Goal: Transaction & Acquisition: Book appointment/travel/reservation

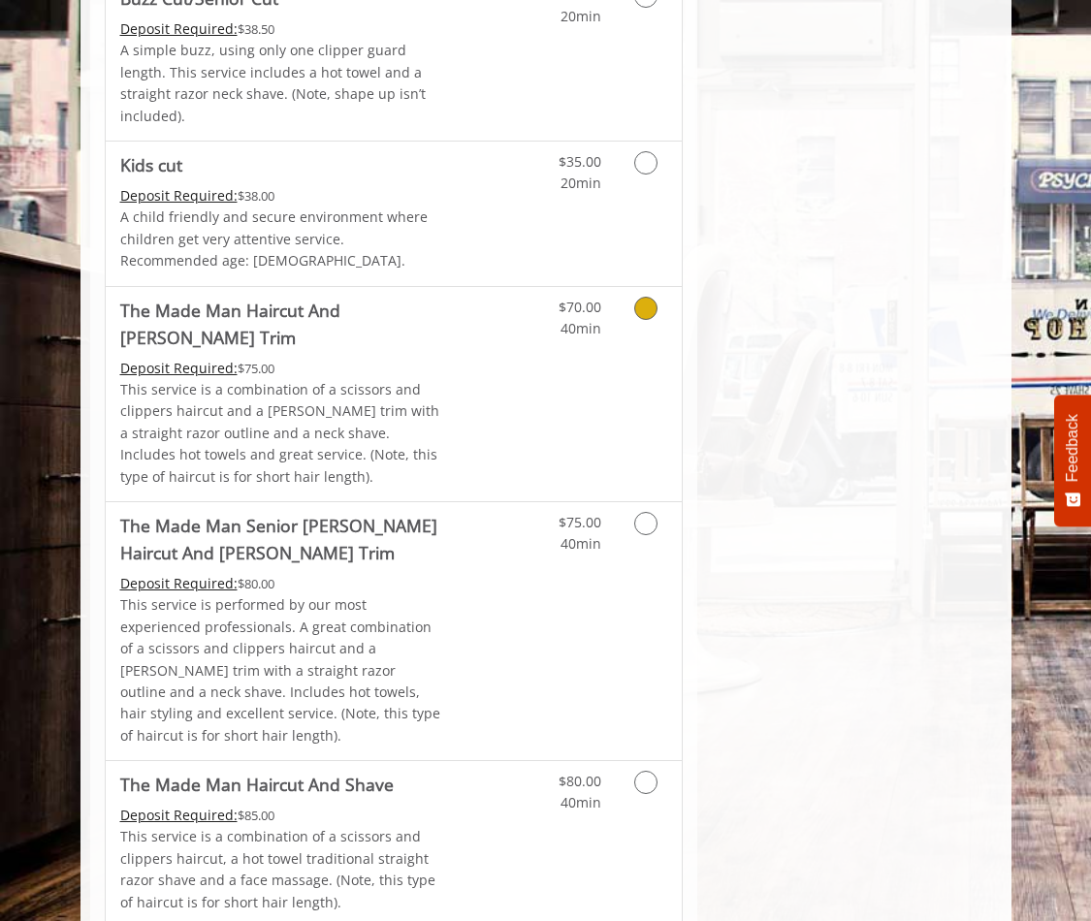
scroll to position [1337, 0]
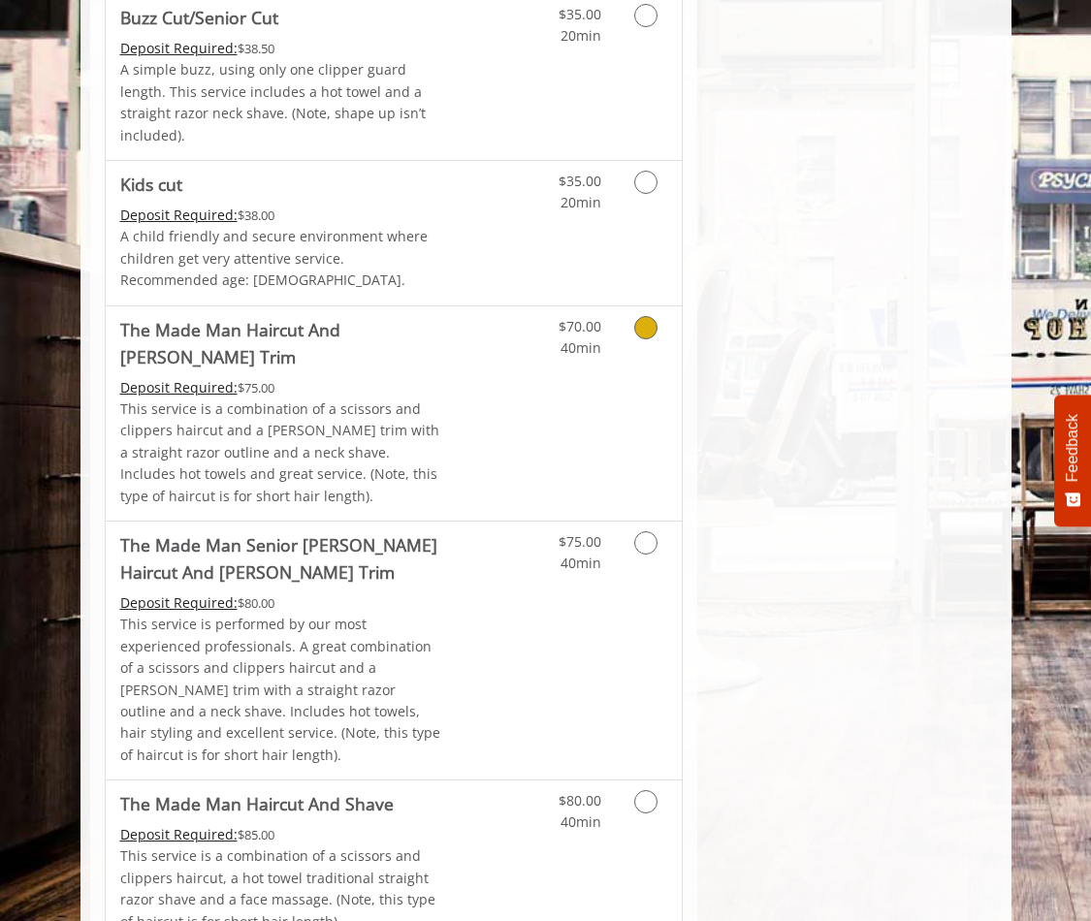
click at [640, 316] on icon "Grooming services" at bounding box center [645, 327] width 23 height 23
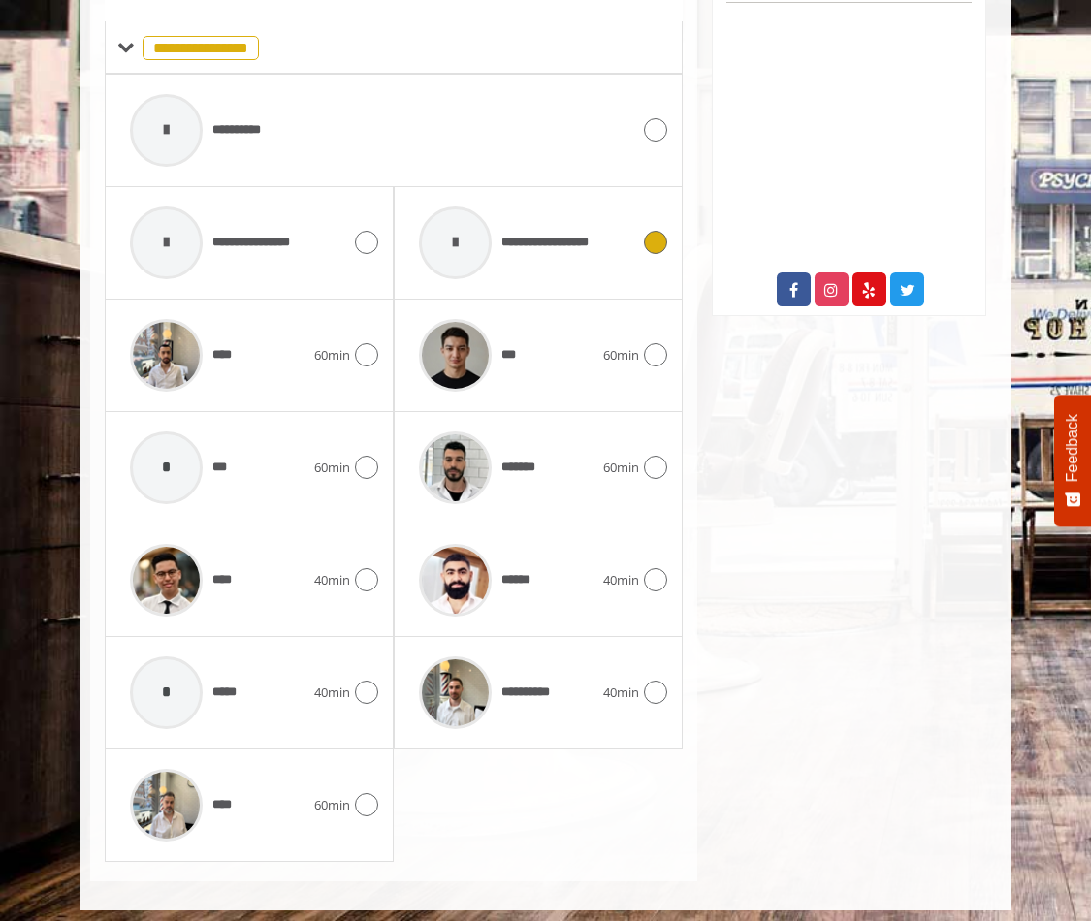
scroll to position [899, 0]
click at [661, 457] on icon at bounding box center [655, 468] width 23 height 23
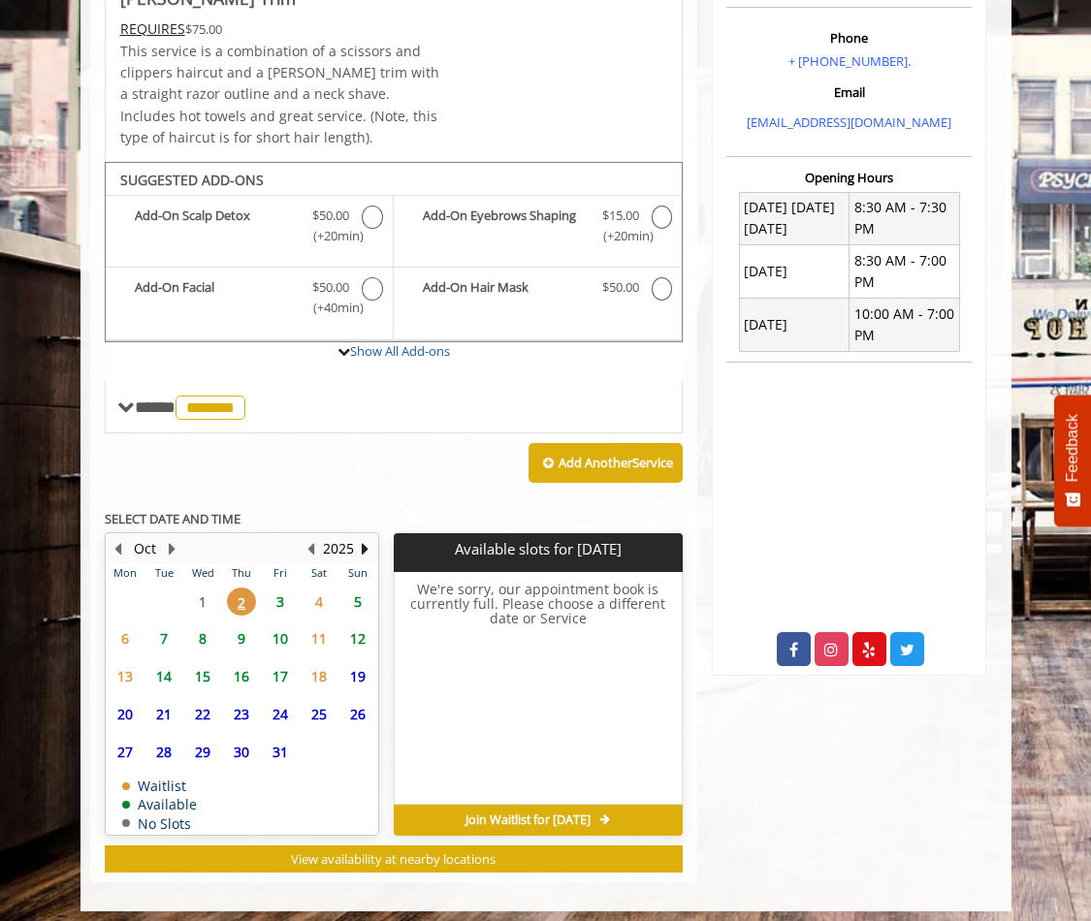
scroll to position [539, 0]
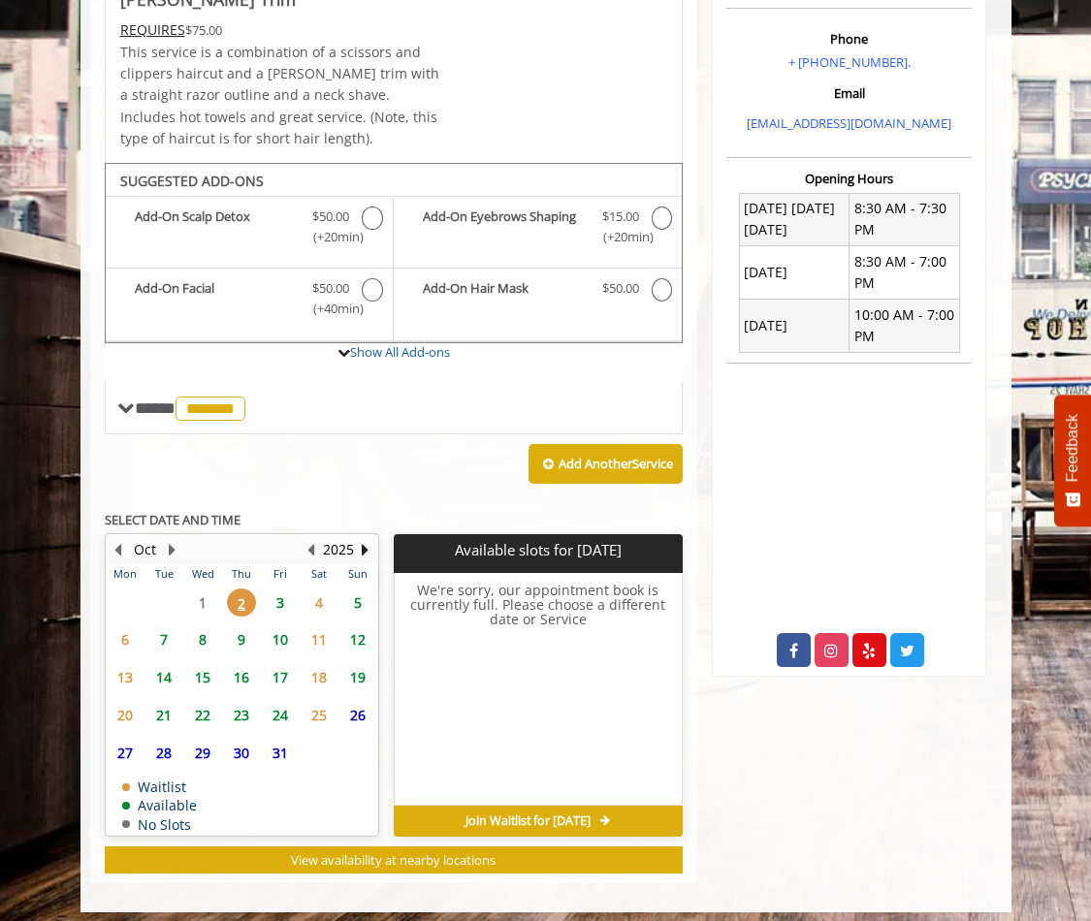
click at [273, 589] on span "3" at bounding box center [280, 602] width 29 height 28
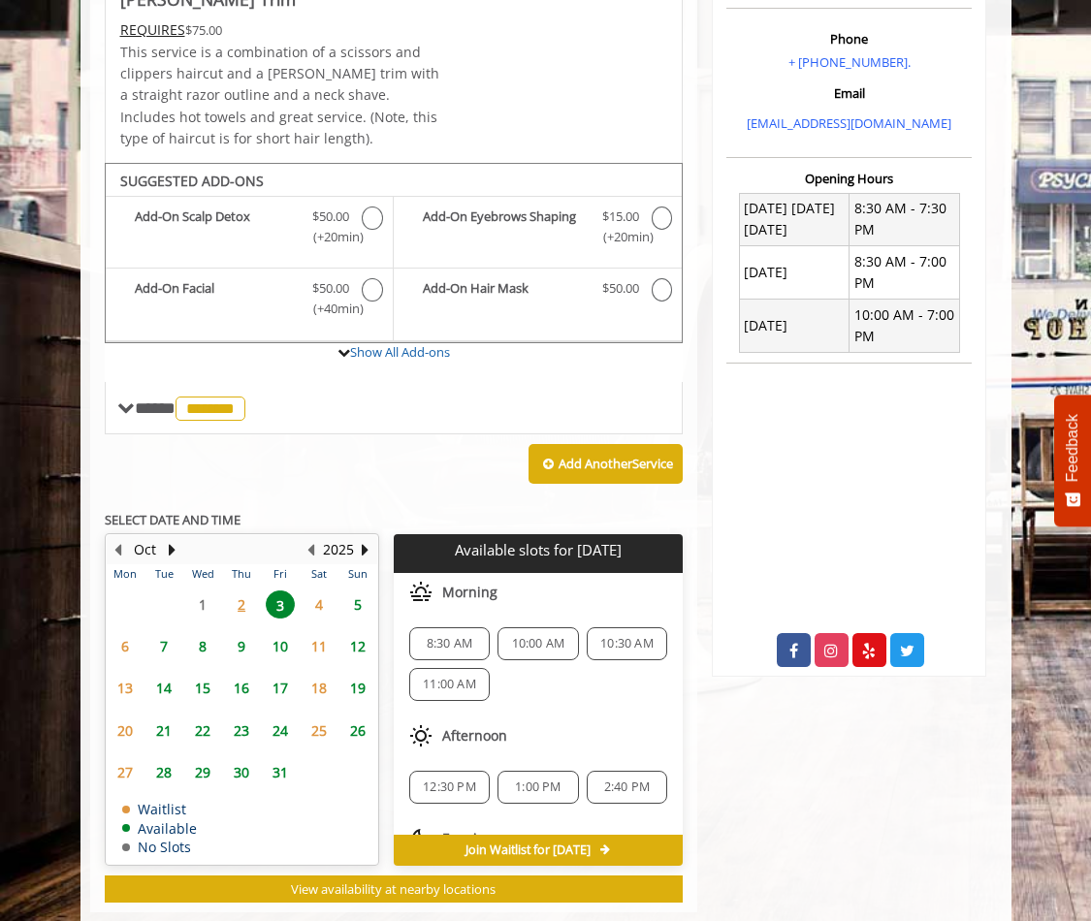
scroll to position [568, 0]
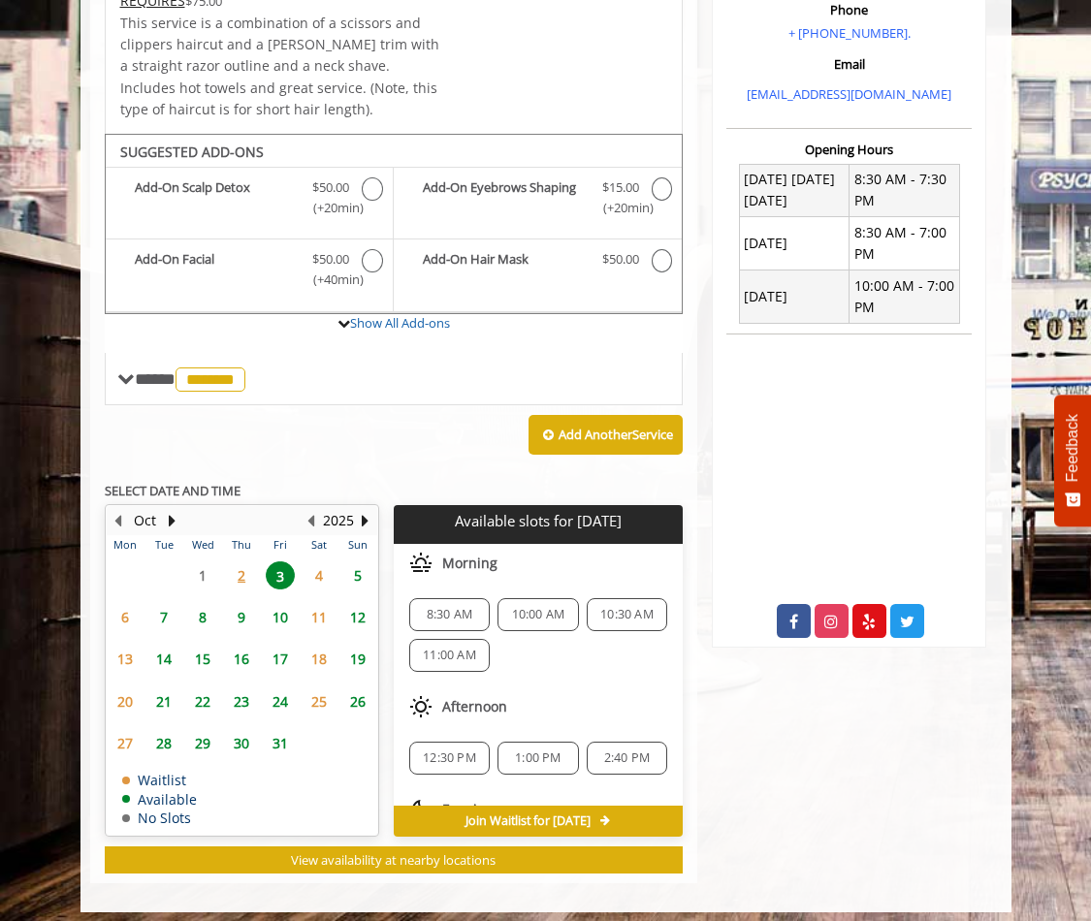
click at [238, 561] on span "2" at bounding box center [241, 575] width 29 height 28
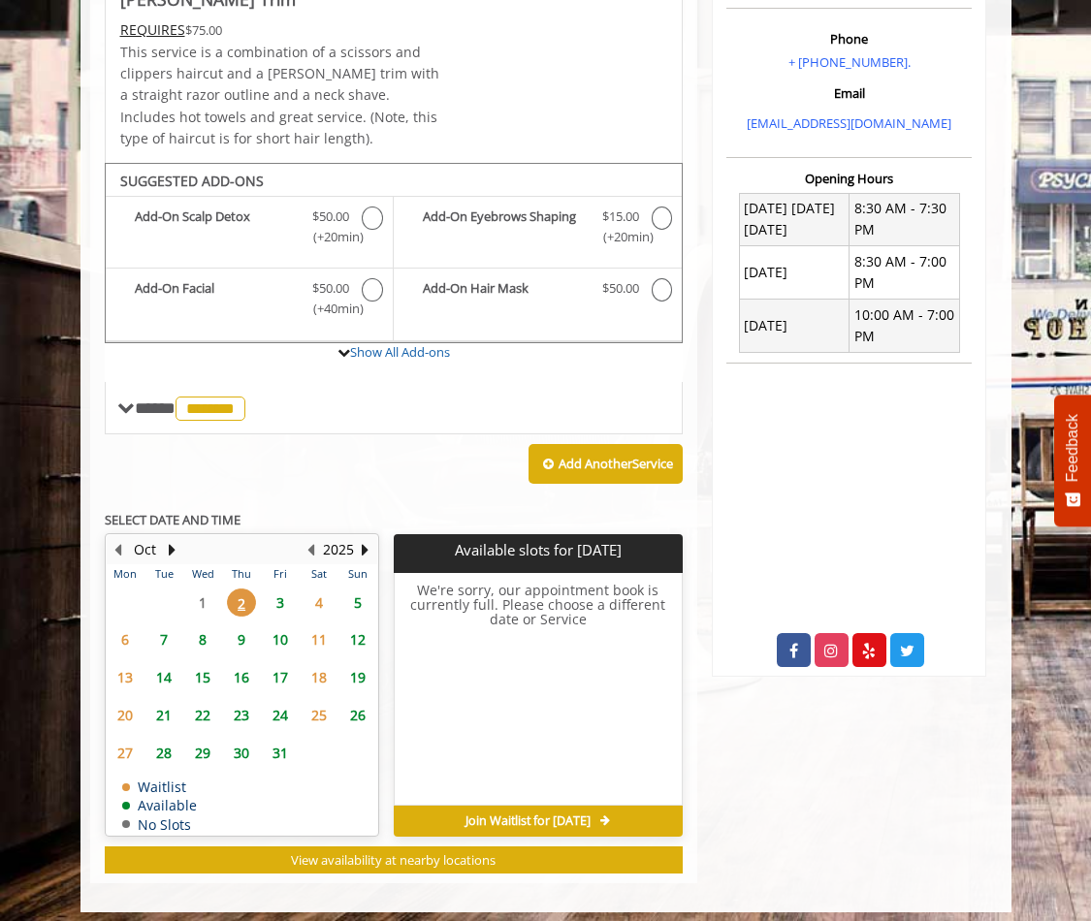
click at [279, 588] on span "3" at bounding box center [280, 602] width 29 height 28
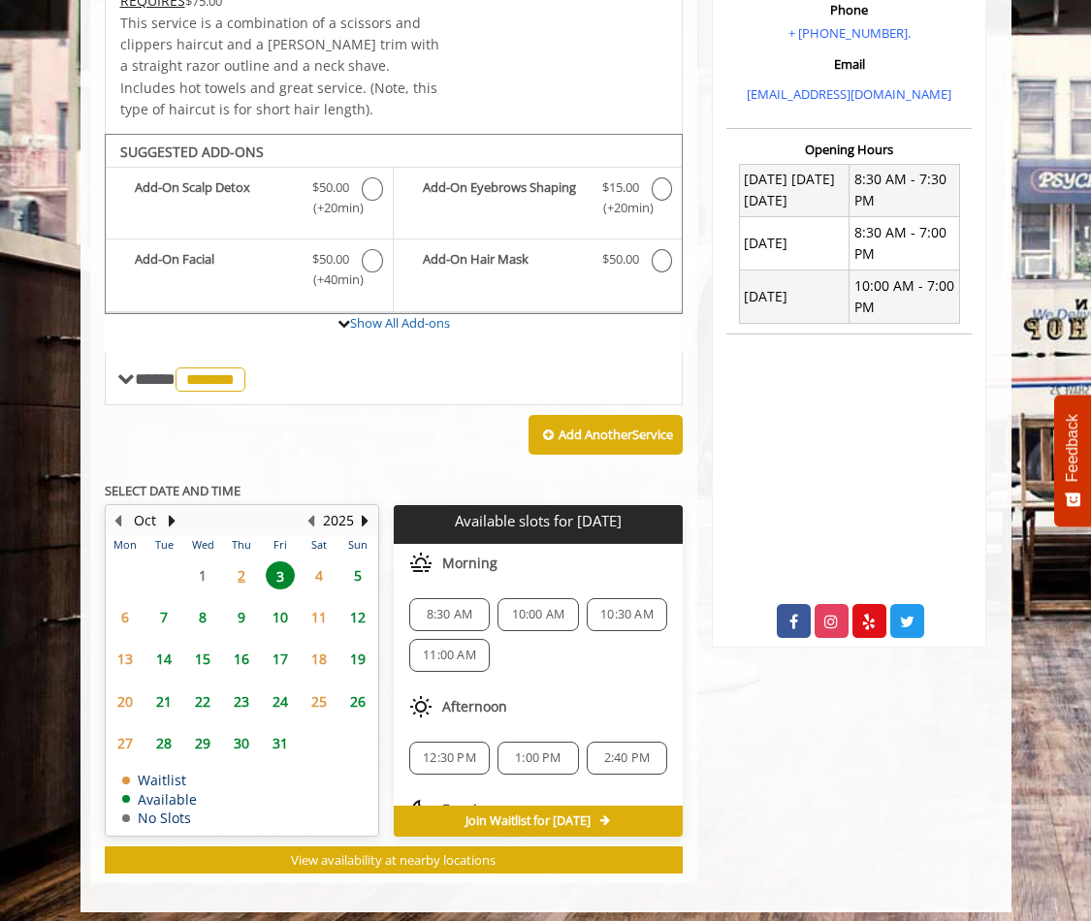
scroll to position [0, 0]
click at [458, 648] on span "11:00 AM" at bounding box center [449, 656] width 53 height 16
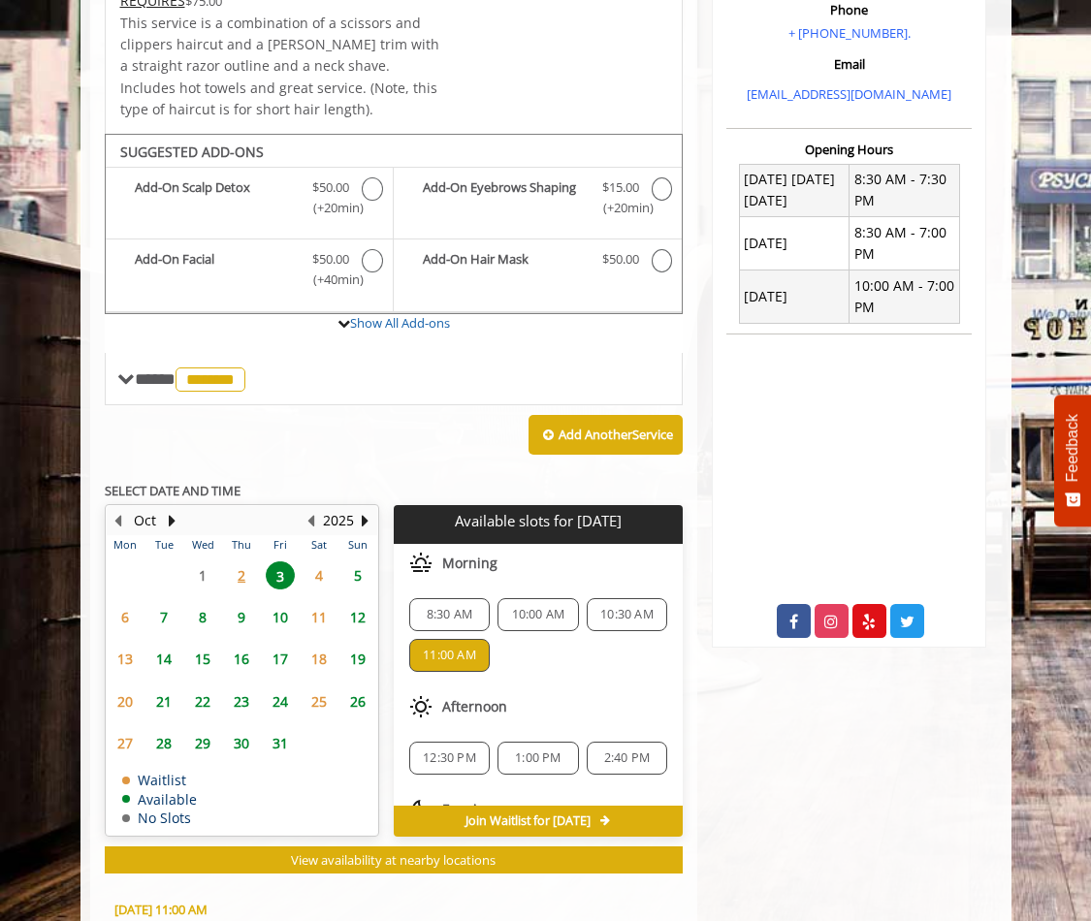
scroll to position [924, 0]
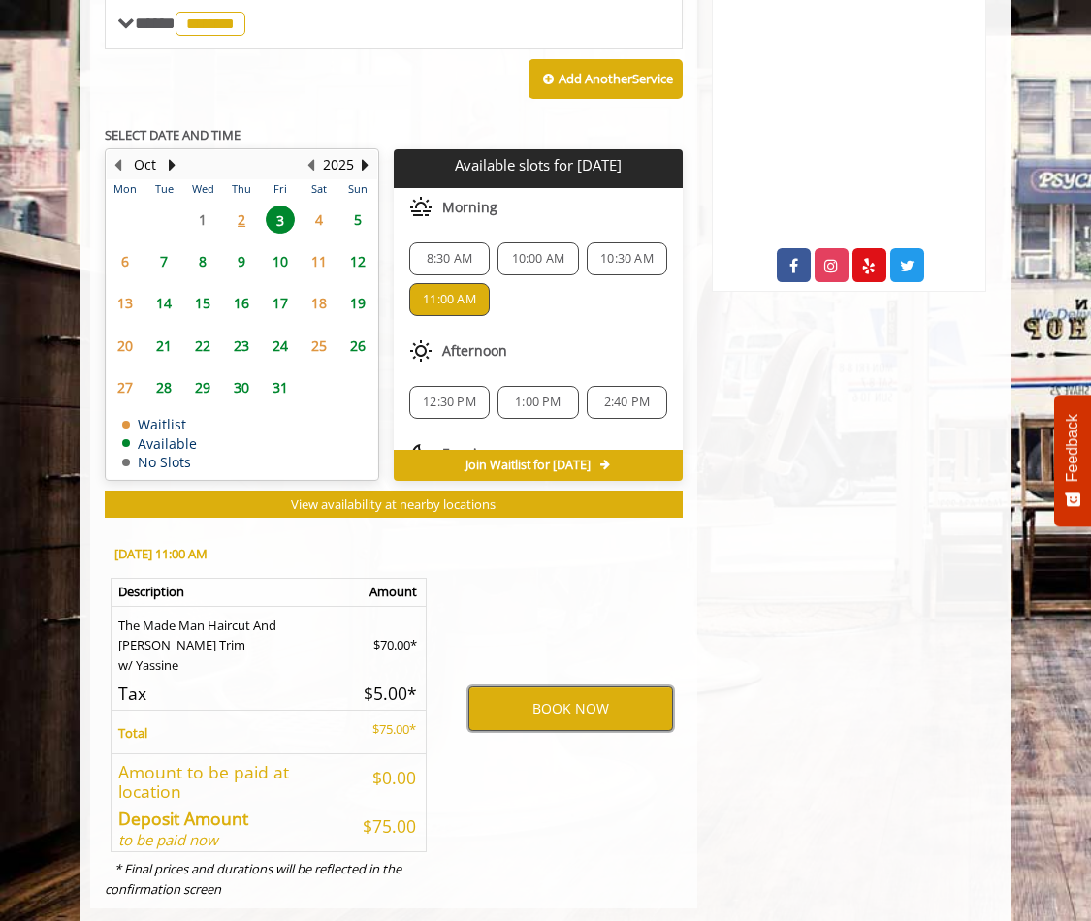
click at [566, 686] on button "BOOK NOW" at bounding box center [570, 708] width 205 height 45
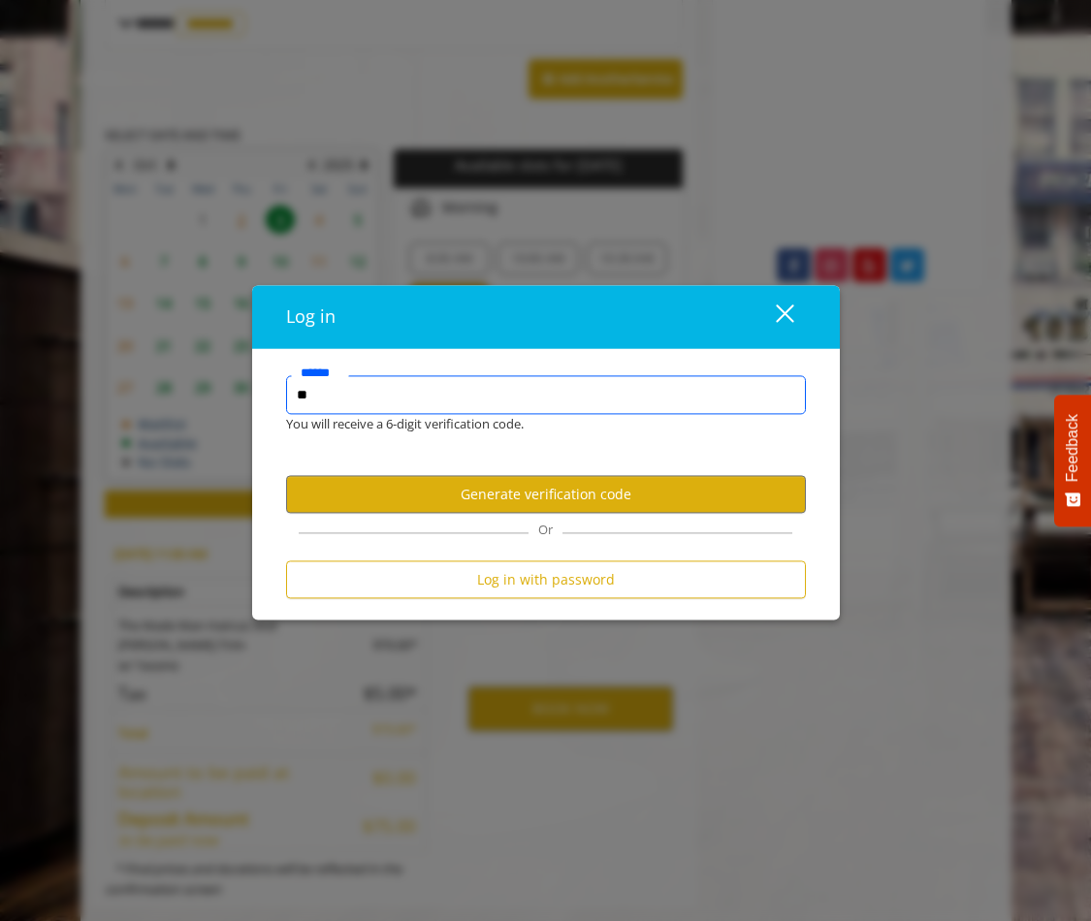
type input "*"
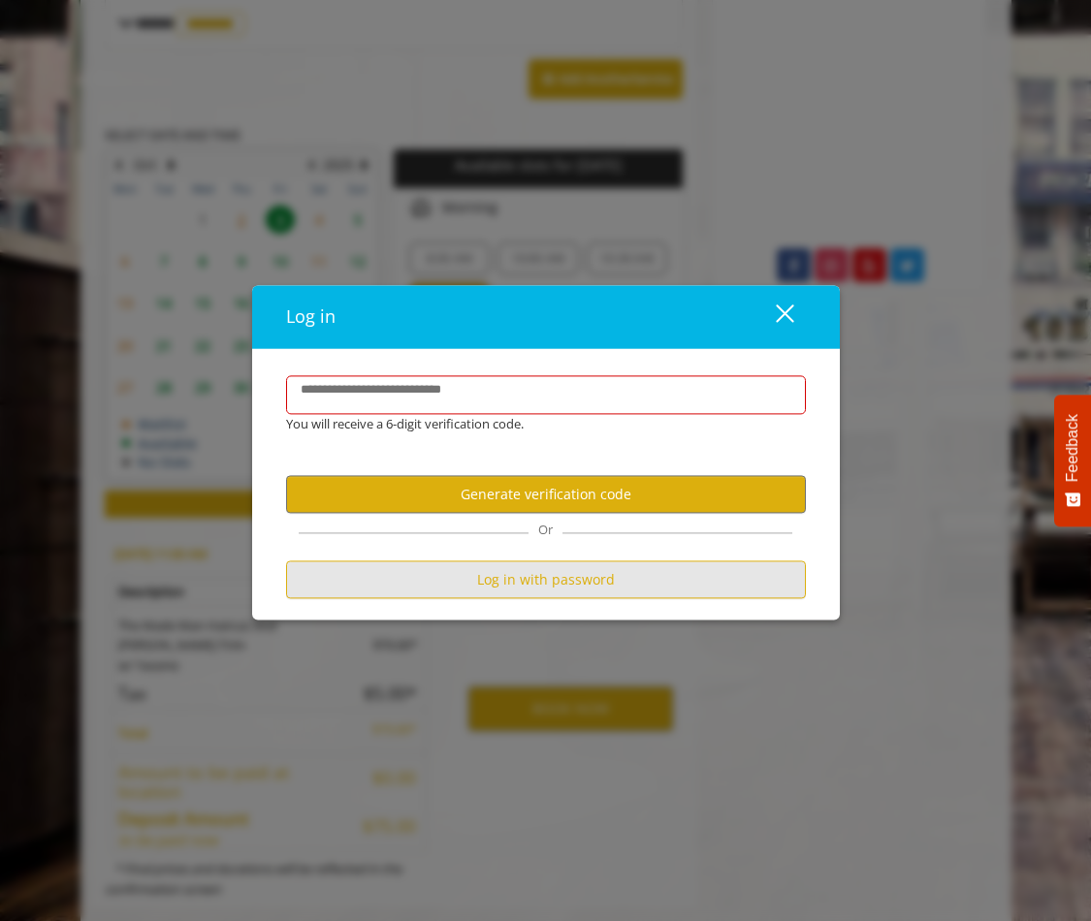
click at [581, 570] on button "Log in with password" at bounding box center [546, 580] width 520 height 38
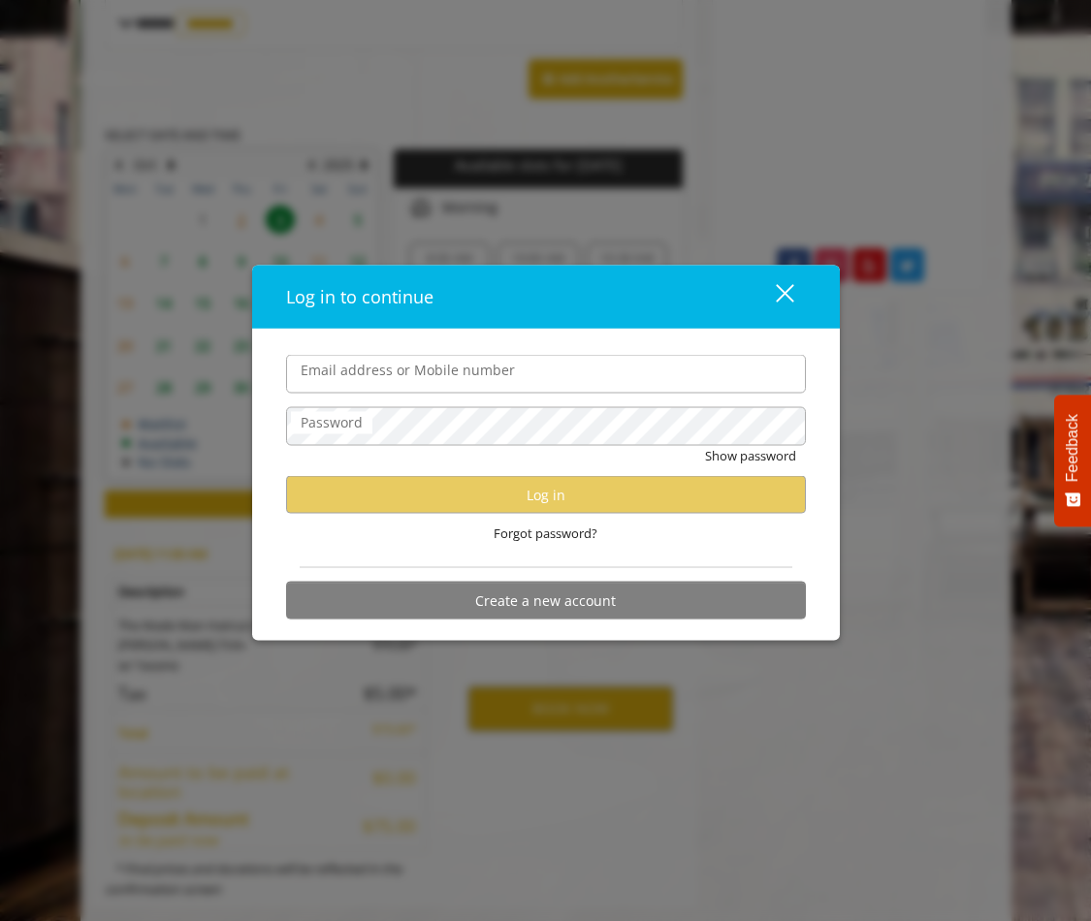
click at [576, 333] on div "Email address or Mobile number Password Show password Log in Forgot password? C…" at bounding box center [545, 485] width 587 height 311
click at [391, 374] on label "Email address or Mobile number" at bounding box center [408, 370] width 234 height 21
click at [391, 374] on input "Email address or Mobile number" at bounding box center [546, 374] width 520 height 39
click at [741, 518] on div "Forgot password?" at bounding box center [546, 534] width 520 height 40
click at [786, 298] on div "close dialog" at bounding box center [784, 293] width 18 height 18
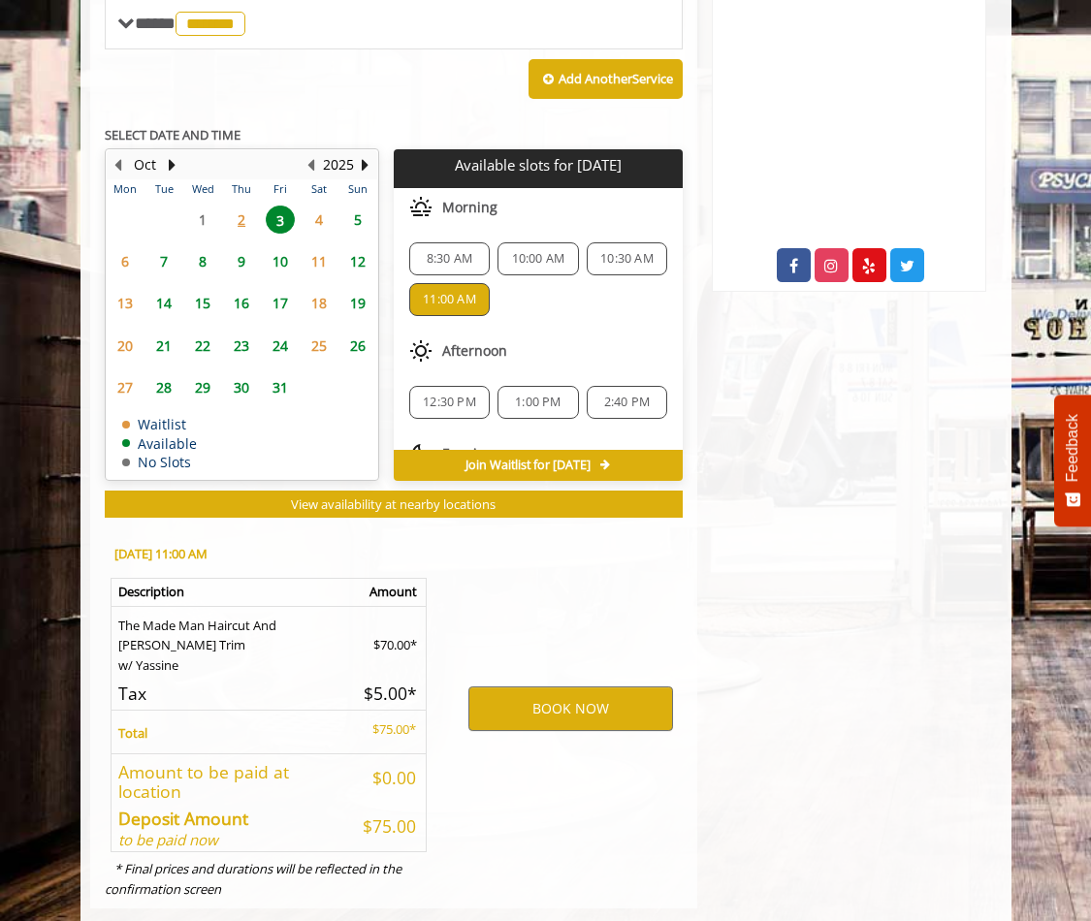
scroll to position [0, 0]
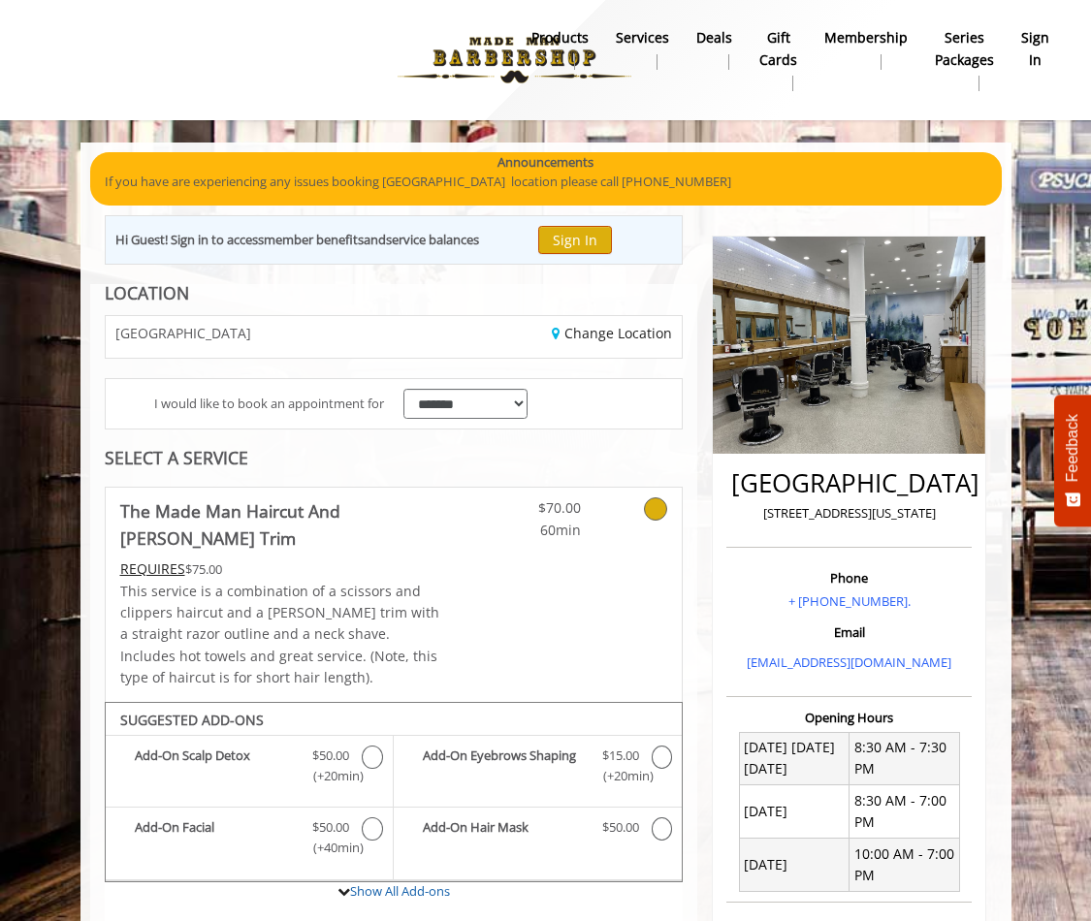
click at [599, 245] on button "Sign In" at bounding box center [575, 240] width 74 height 28
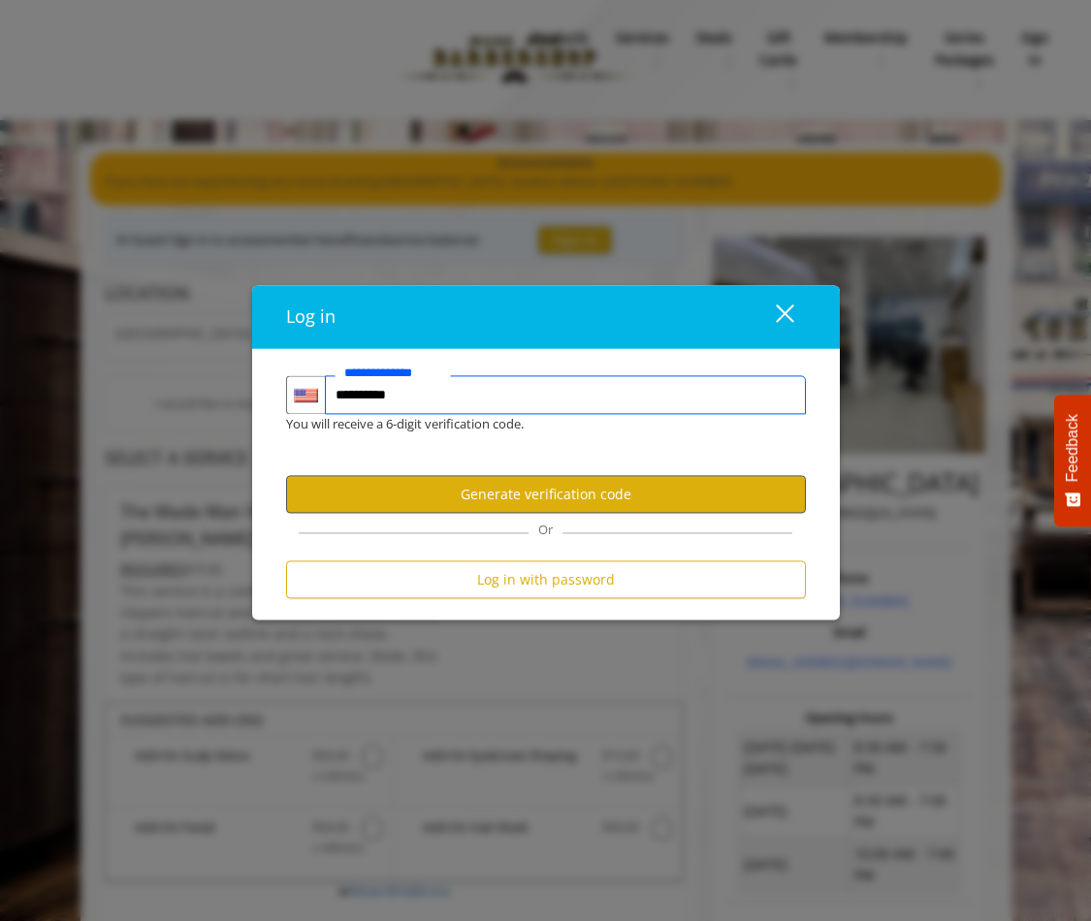
type input "**********"
click at [570, 490] on button "Generate verification code" at bounding box center [546, 495] width 520 height 38
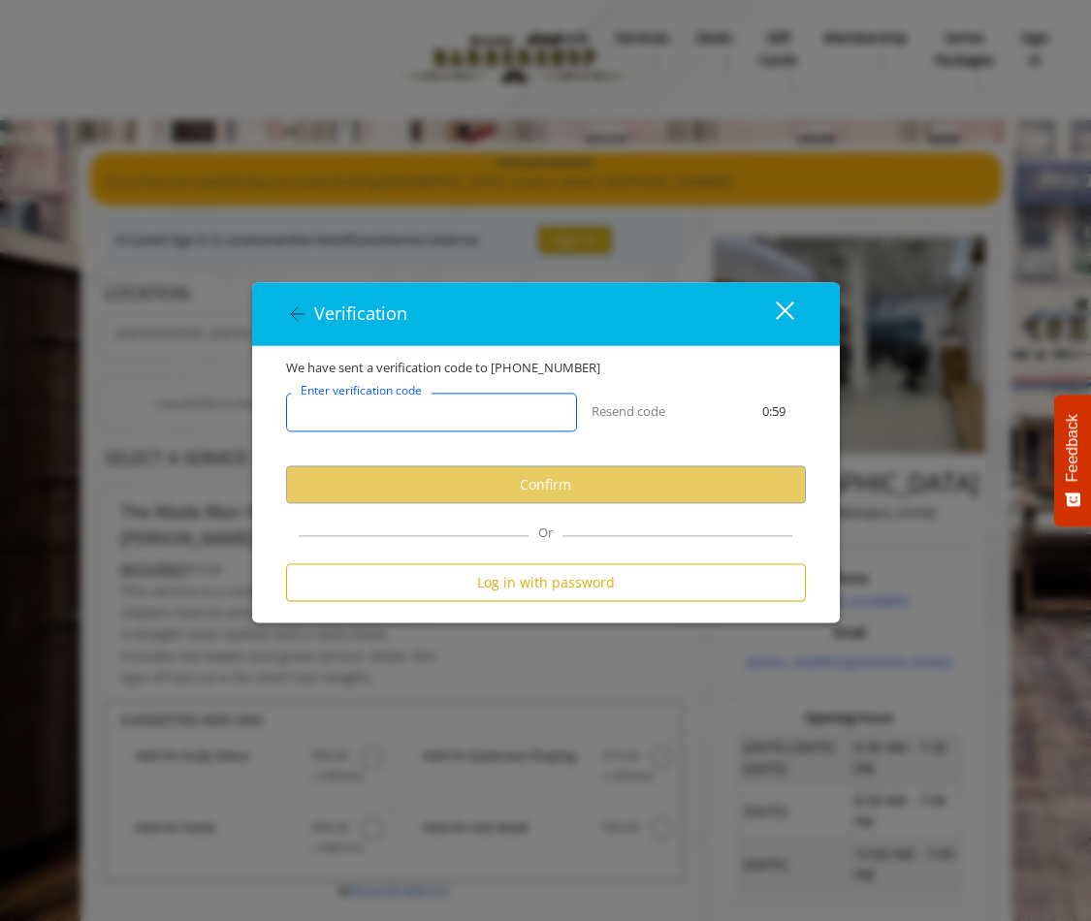
click at [495, 416] on input "Enter verification code" at bounding box center [431, 413] width 291 height 39
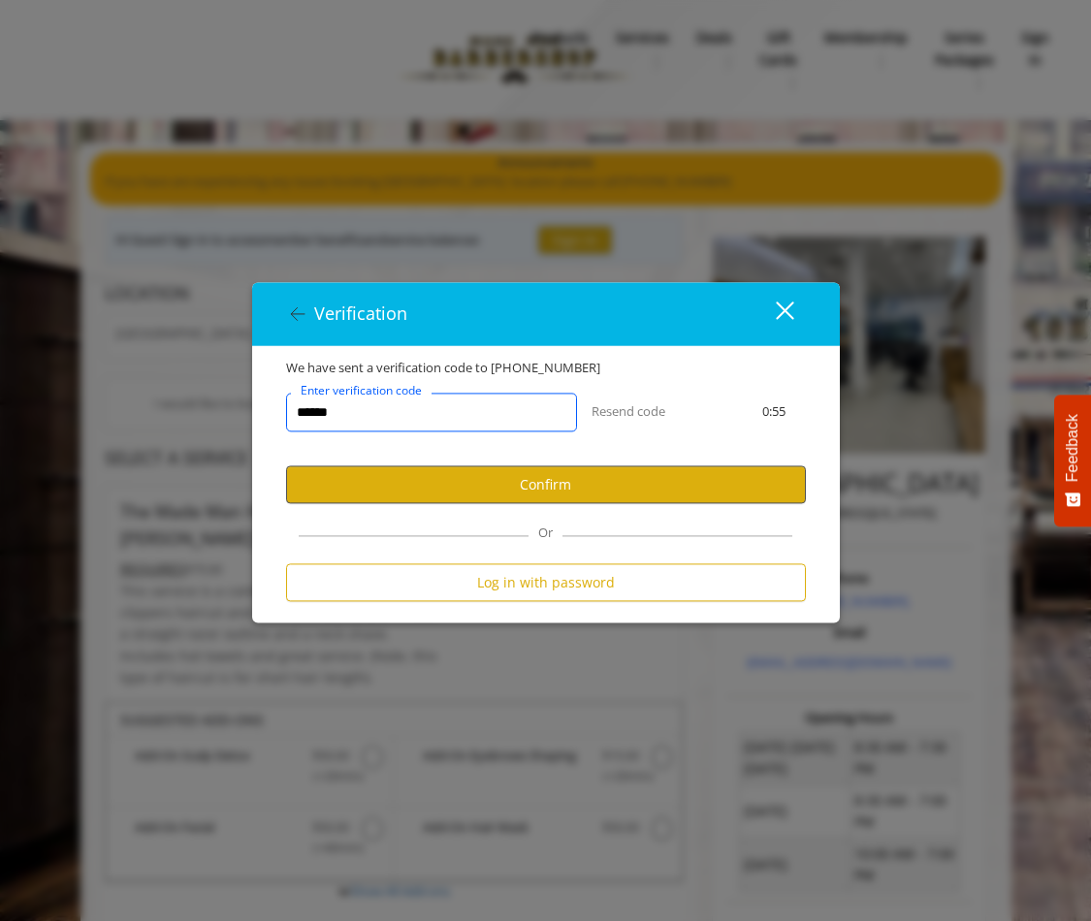
type input "******"
click at [587, 484] on button "Confirm" at bounding box center [546, 485] width 520 height 38
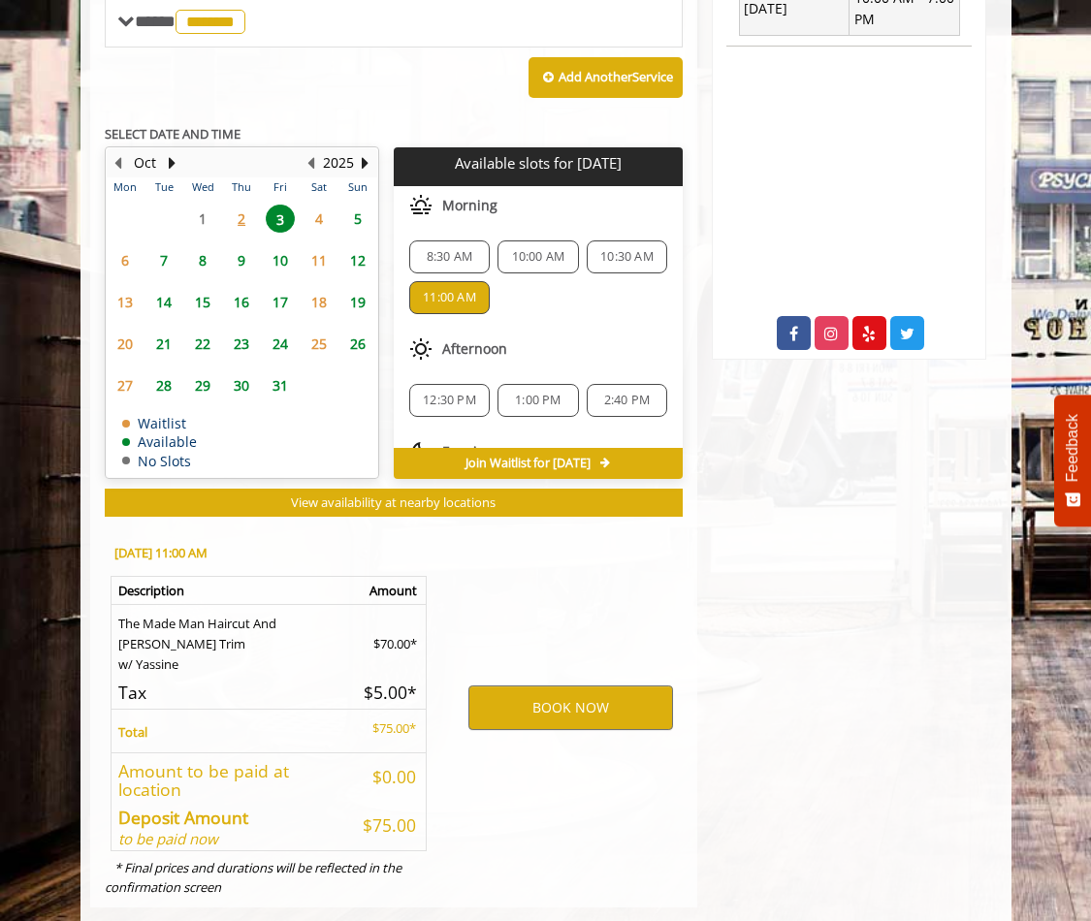
scroll to position [855, 0]
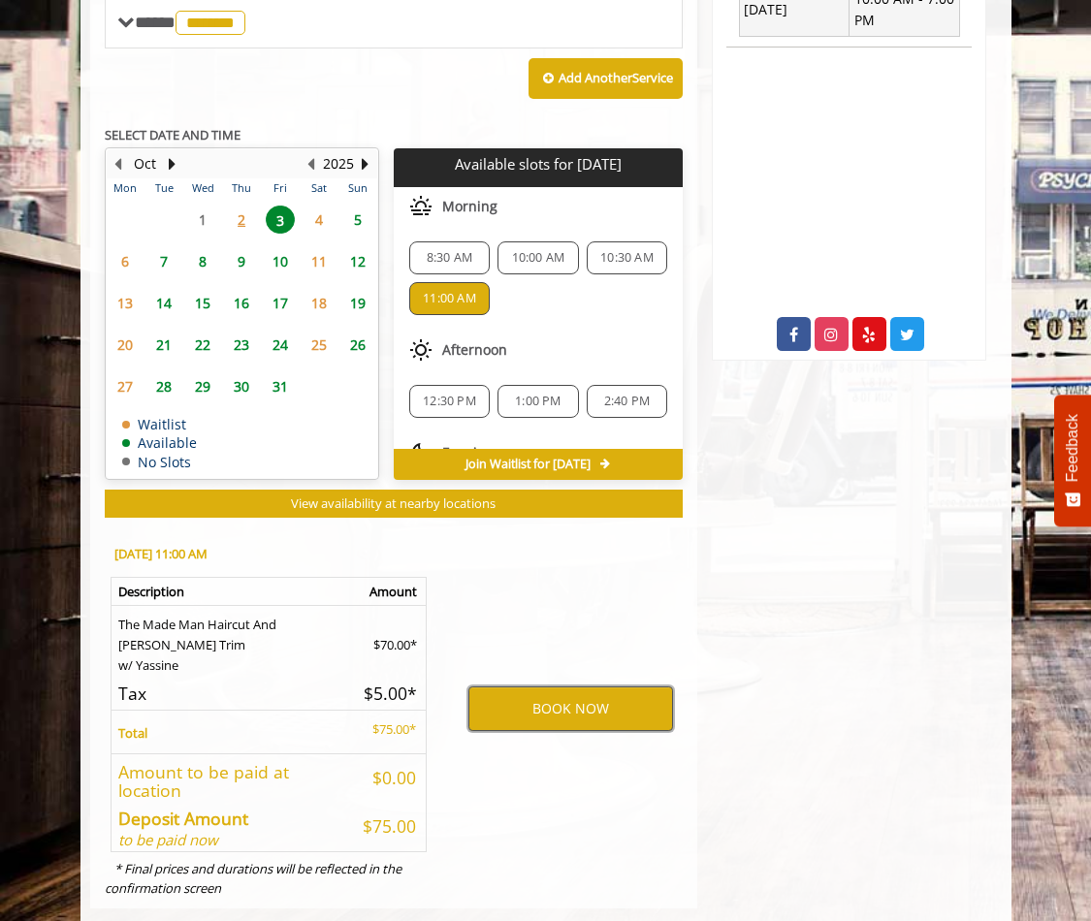
click at [604, 686] on button "BOOK NOW" at bounding box center [570, 708] width 205 height 45
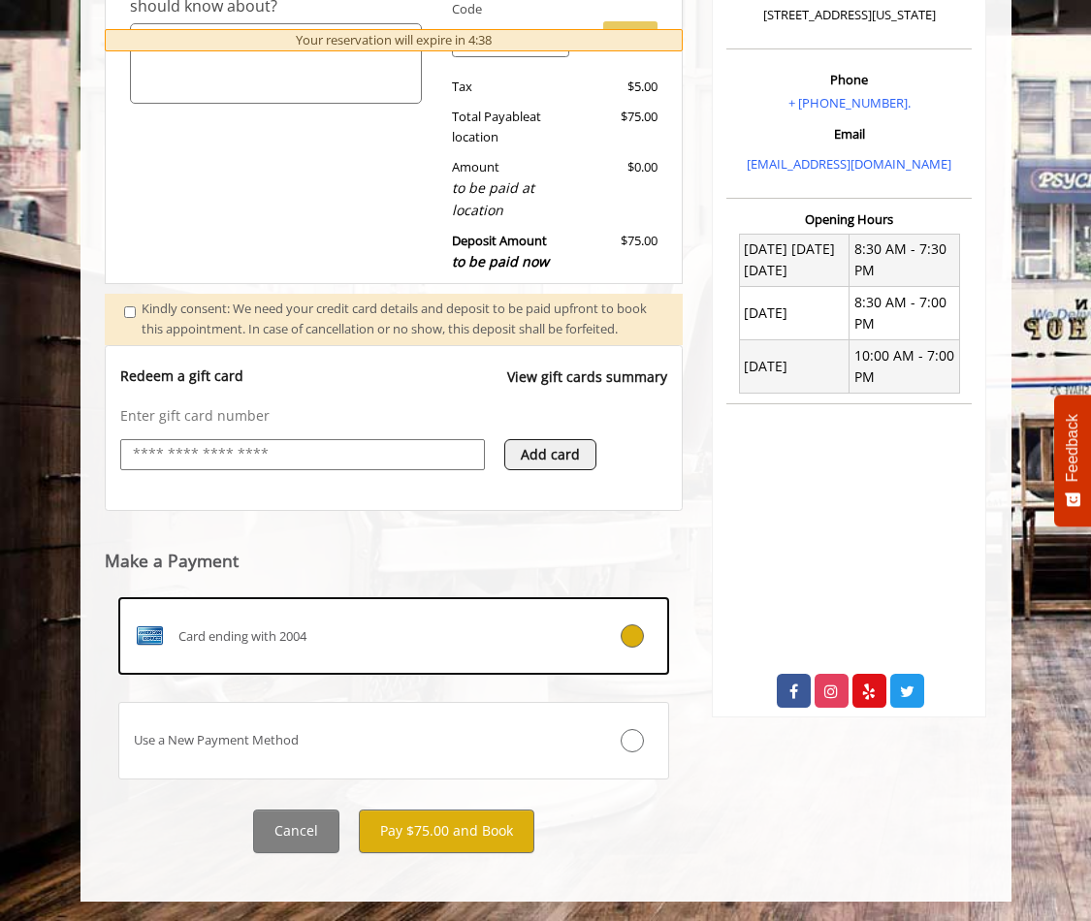
scroll to position [504, 0]
click at [461, 821] on button "Pay $75.00 and Book" at bounding box center [446, 831] width 175 height 44
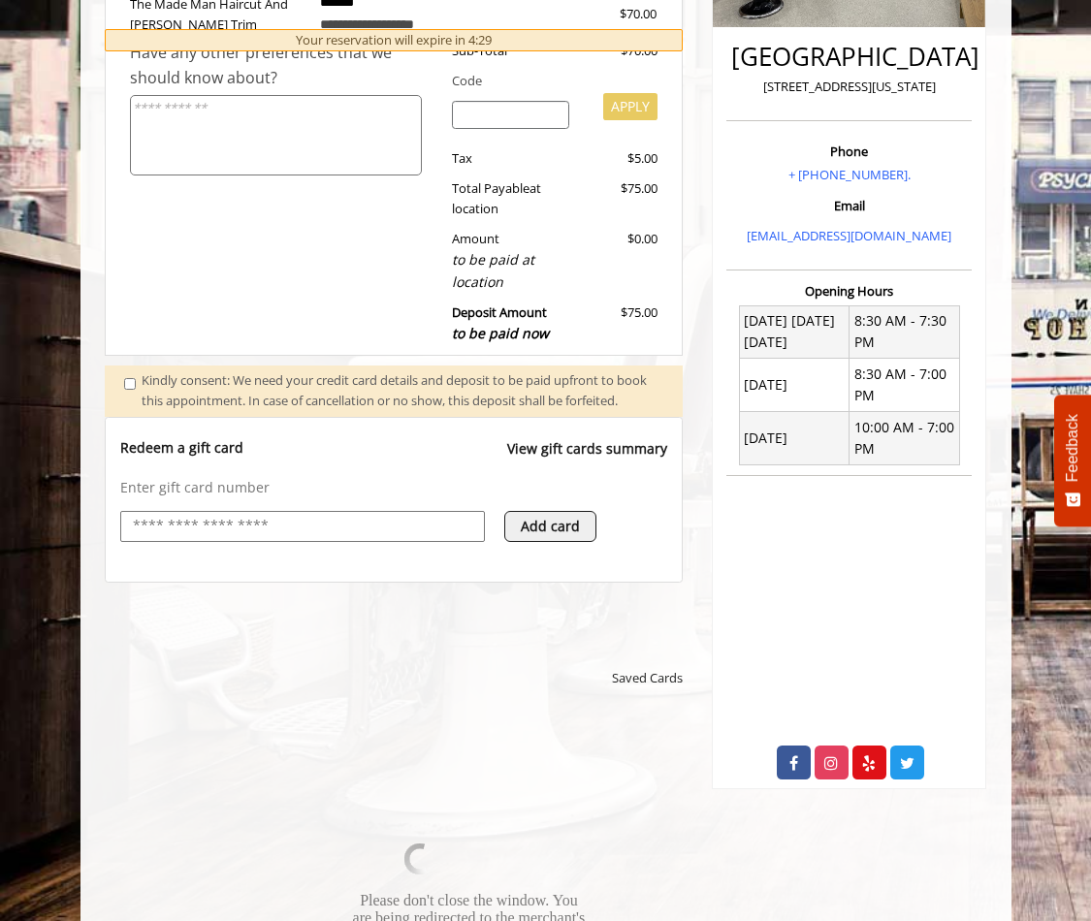
scroll to position [428, 0]
